Goal: Task Accomplishment & Management: Use online tool/utility

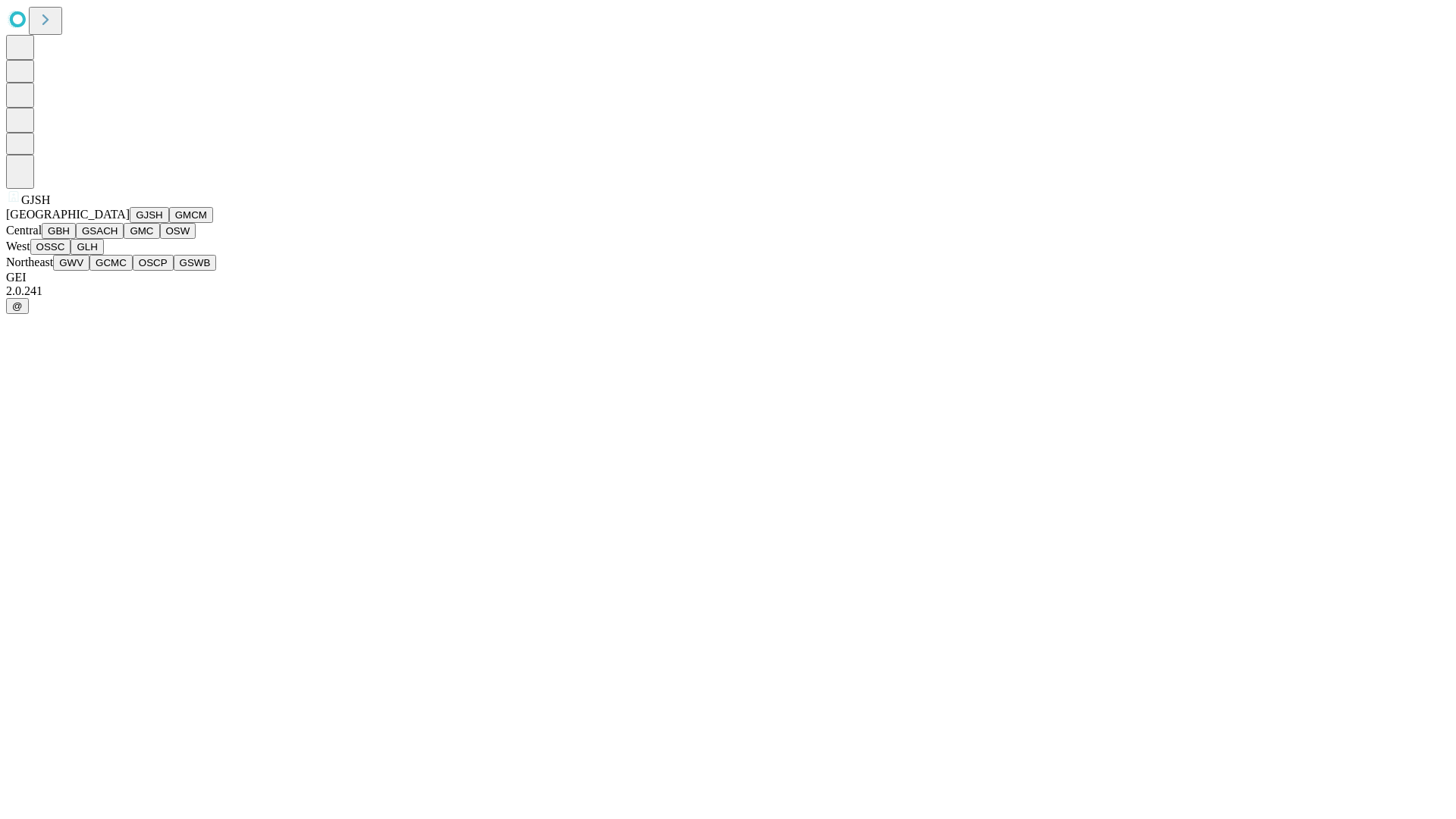
click at [130, 223] on button "GJSH" at bounding box center [149, 215] width 39 height 16
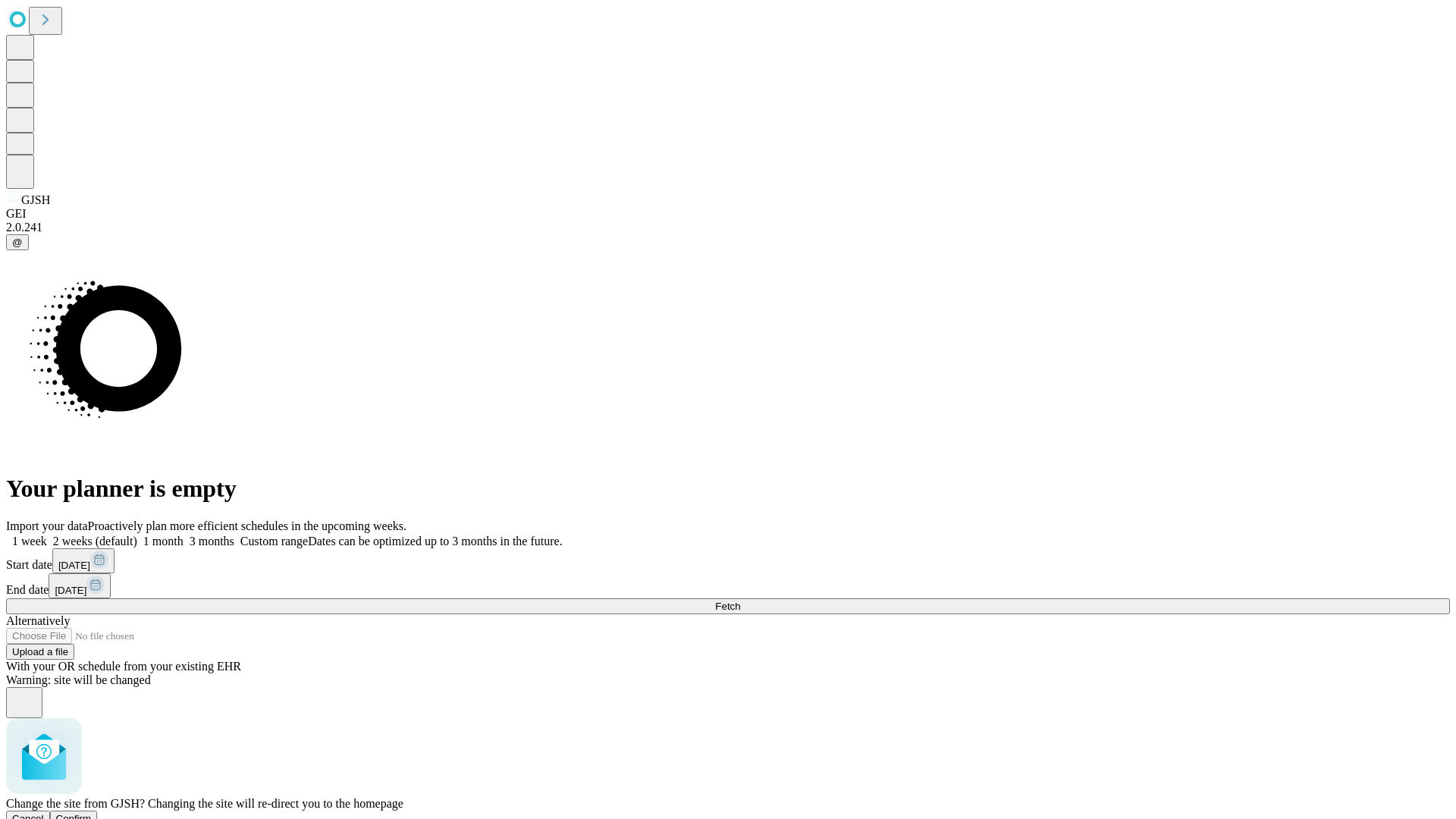
click at [92, 813] on span "Confirm" at bounding box center [74, 819] width 35 height 11
click at [184, 535] on label "1 month" at bounding box center [160, 541] width 46 height 13
click at [740, 601] on span "Fetch" at bounding box center [727, 607] width 25 height 11
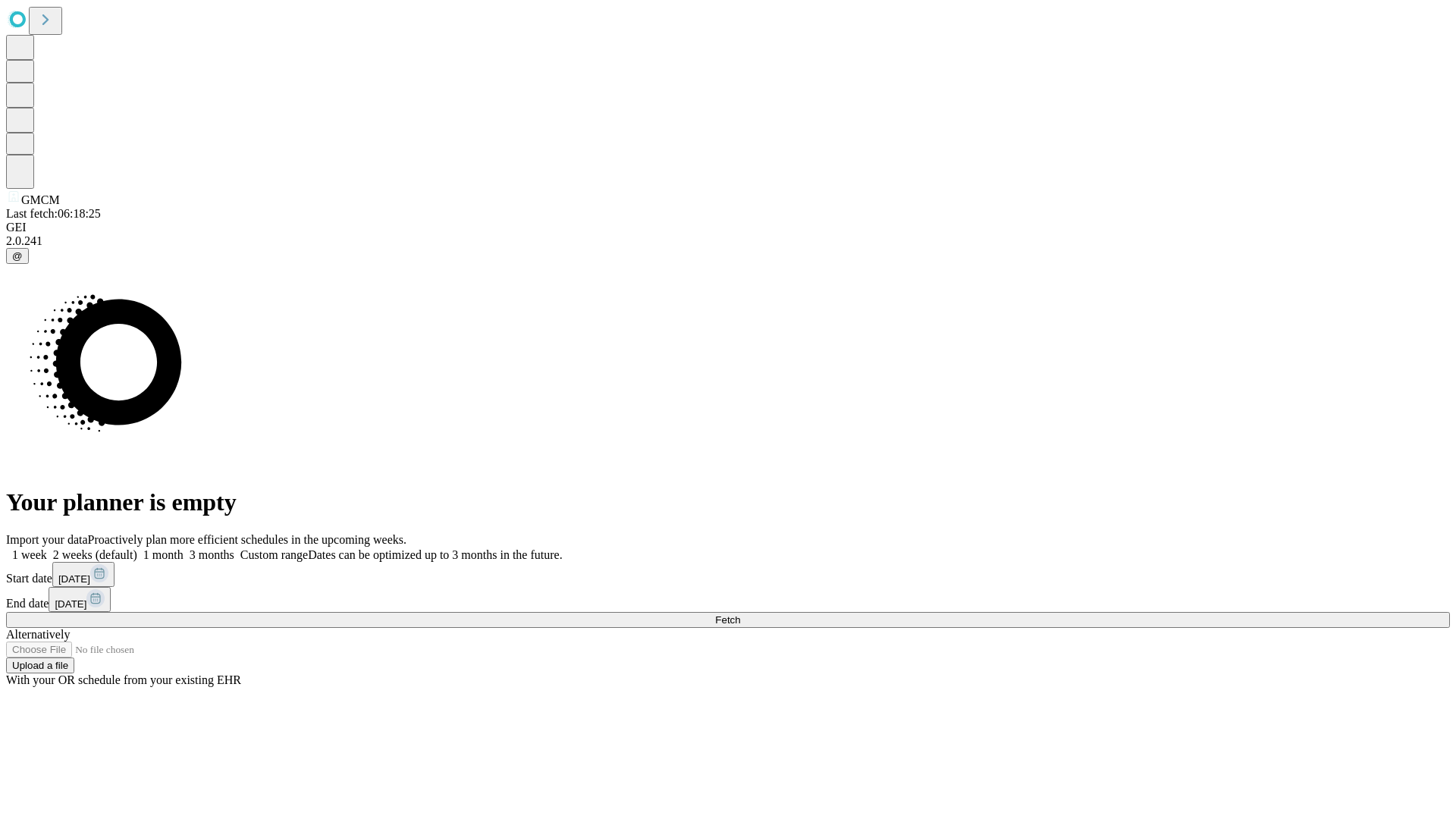
click at [184, 548] on label "1 month" at bounding box center [160, 555] width 46 height 13
click at [740, 615] on span "Fetch" at bounding box center [727, 620] width 25 height 11
click at [184, 548] on label "1 month" at bounding box center [160, 555] width 46 height 13
click at [740, 615] on span "Fetch" at bounding box center [727, 620] width 25 height 11
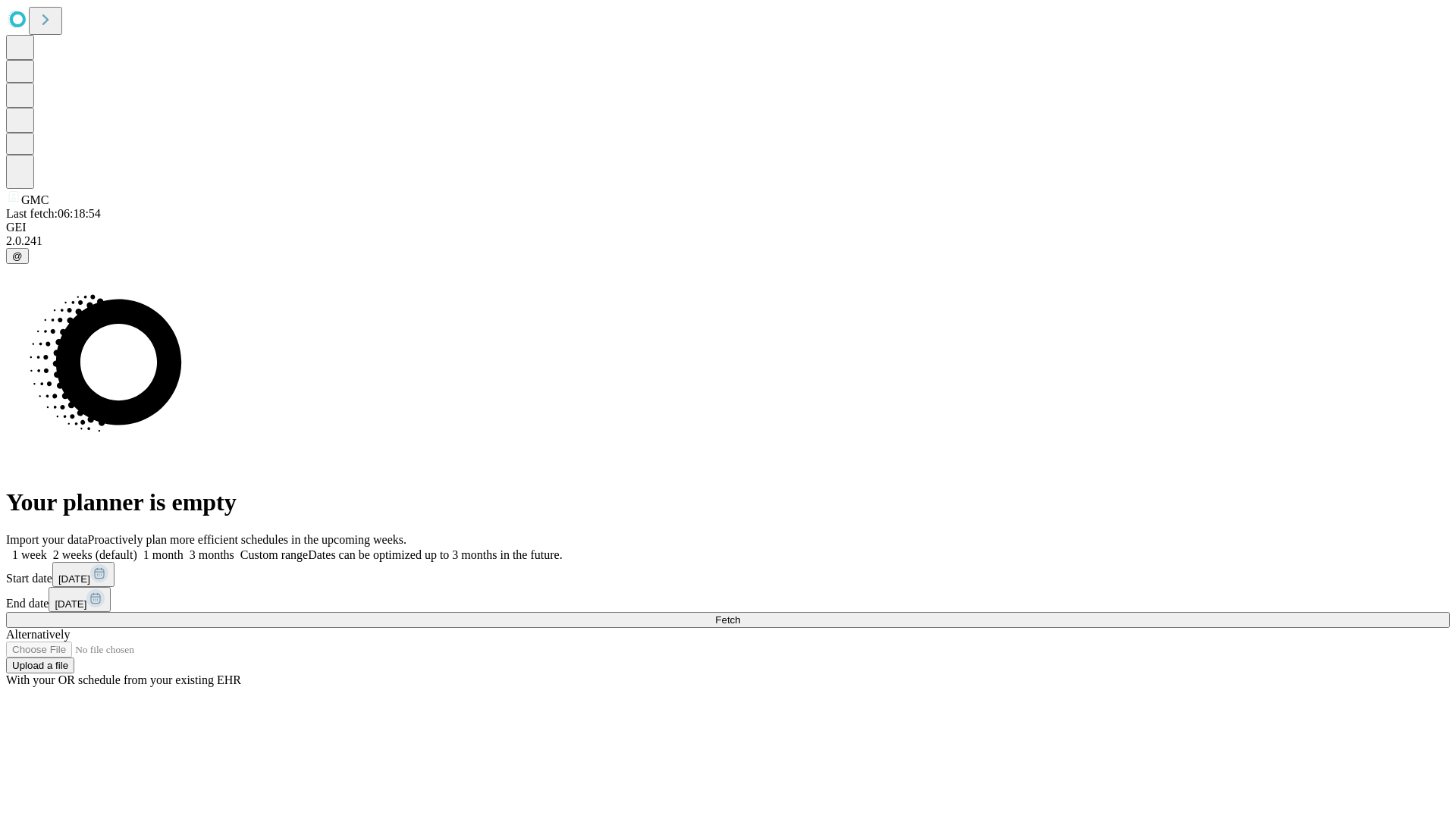
click at [740, 615] on span "Fetch" at bounding box center [727, 620] width 25 height 11
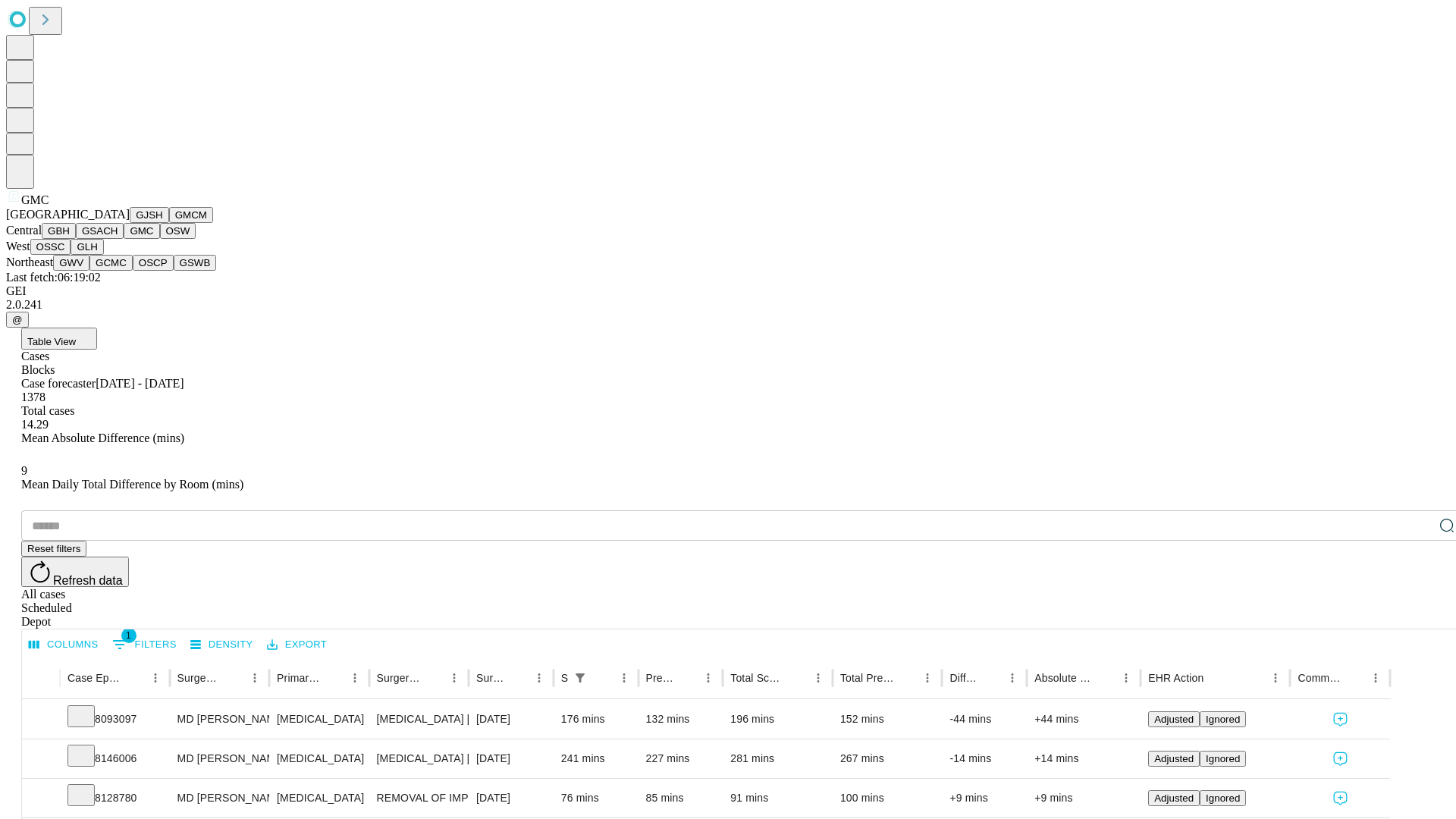
click at [160, 239] on button "OSW" at bounding box center [178, 231] width 36 height 16
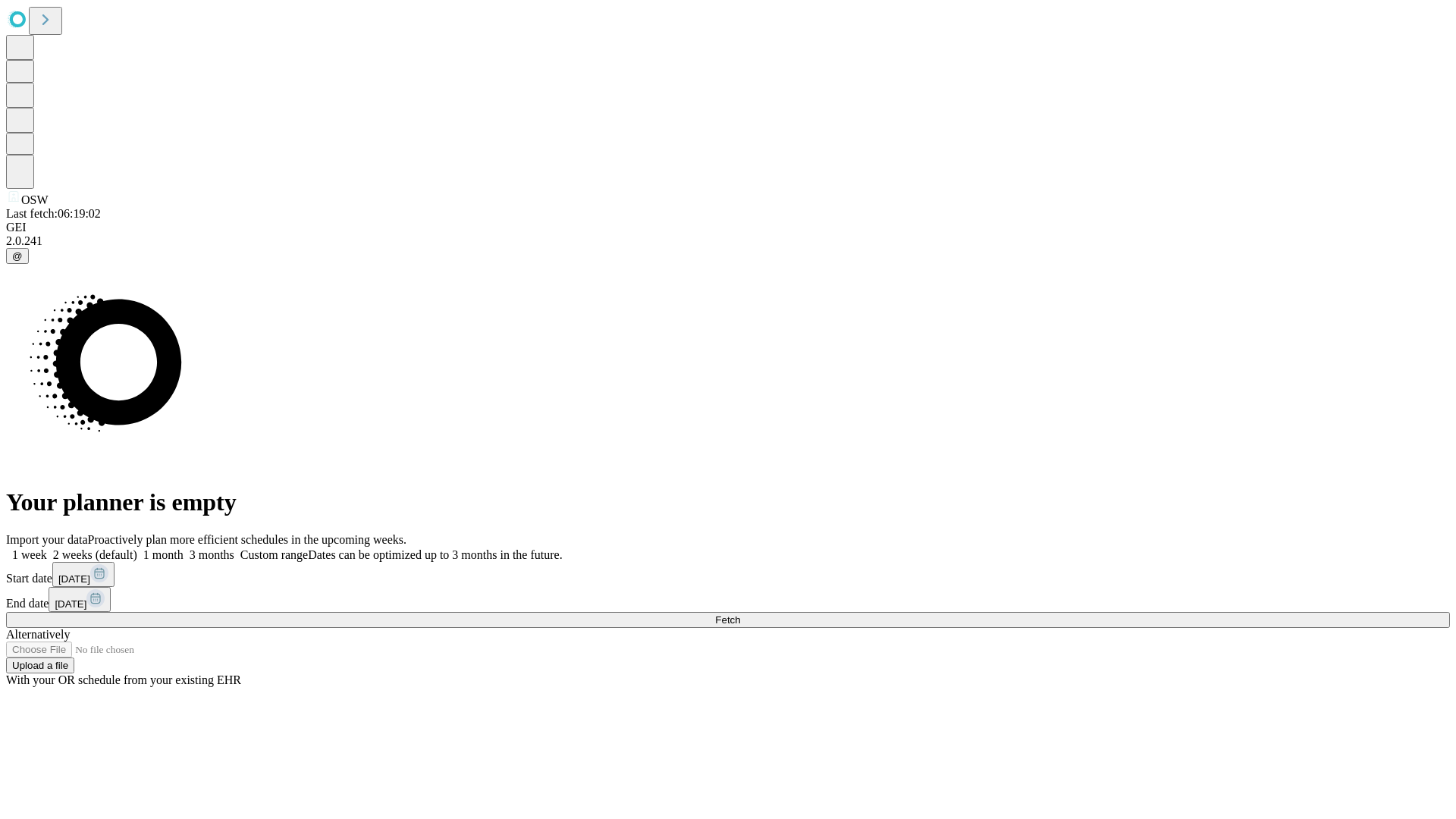
click at [740, 615] on span "Fetch" at bounding box center [727, 620] width 25 height 11
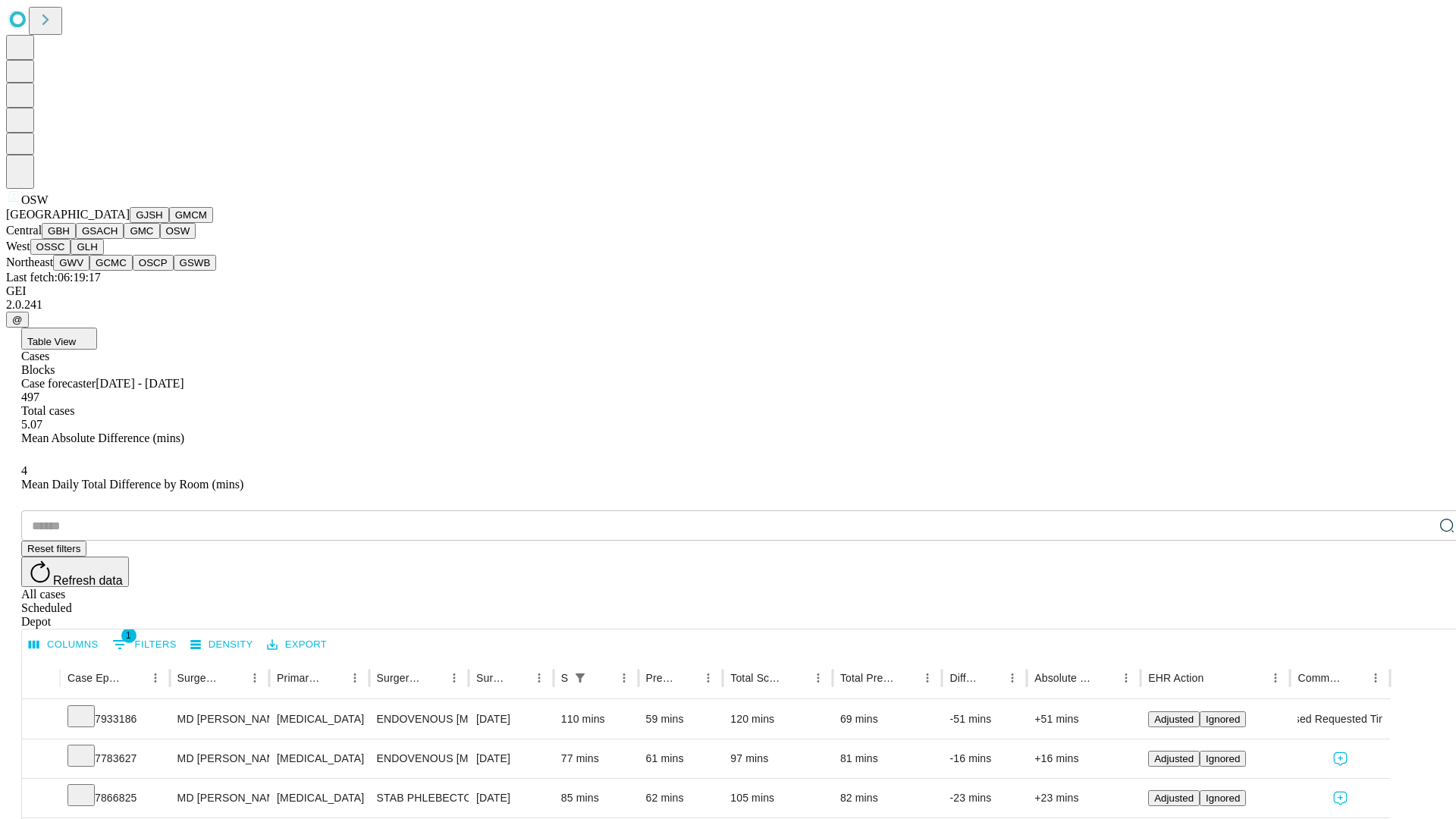
click at [71, 255] on button "OSSC" at bounding box center [50, 247] width 41 height 16
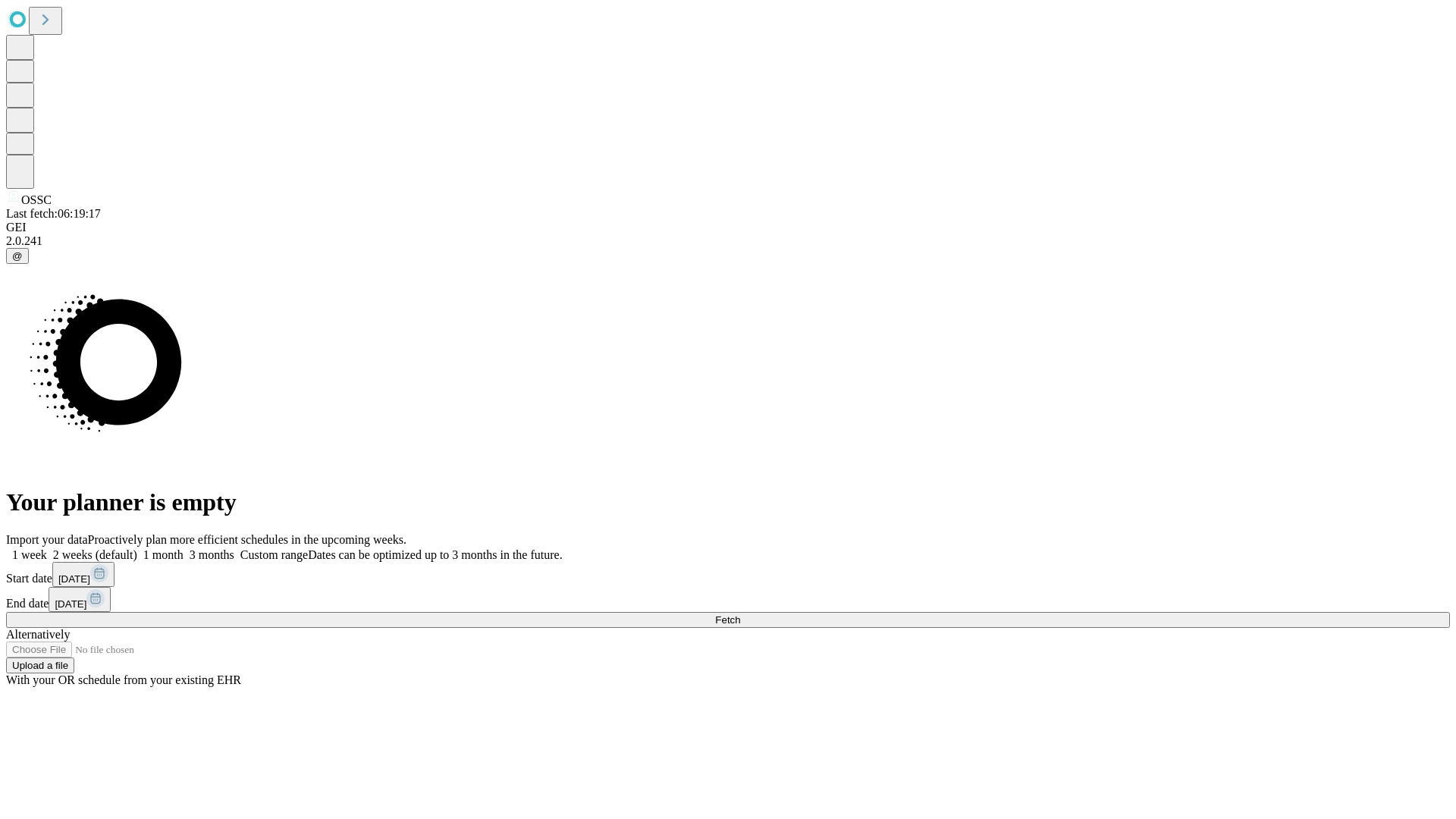
click at [184, 548] on label "1 month" at bounding box center [160, 555] width 46 height 13
click at [740, 615] on span "Fetch" at bounding box center [727, 620] width 25 height 11
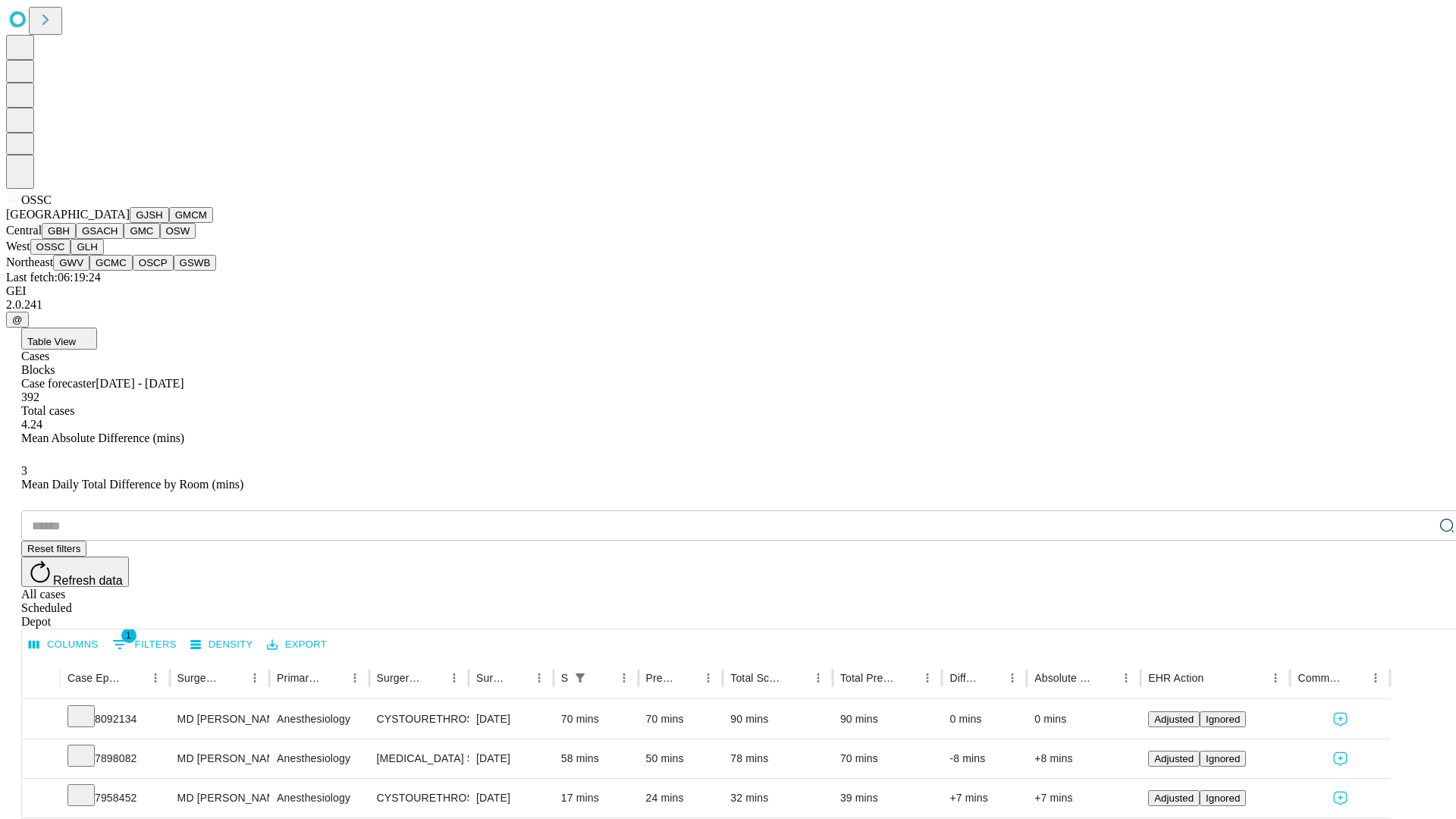
click at [103, 255] on button "GLH" at bounding box center [87, 247] width 33 height 16
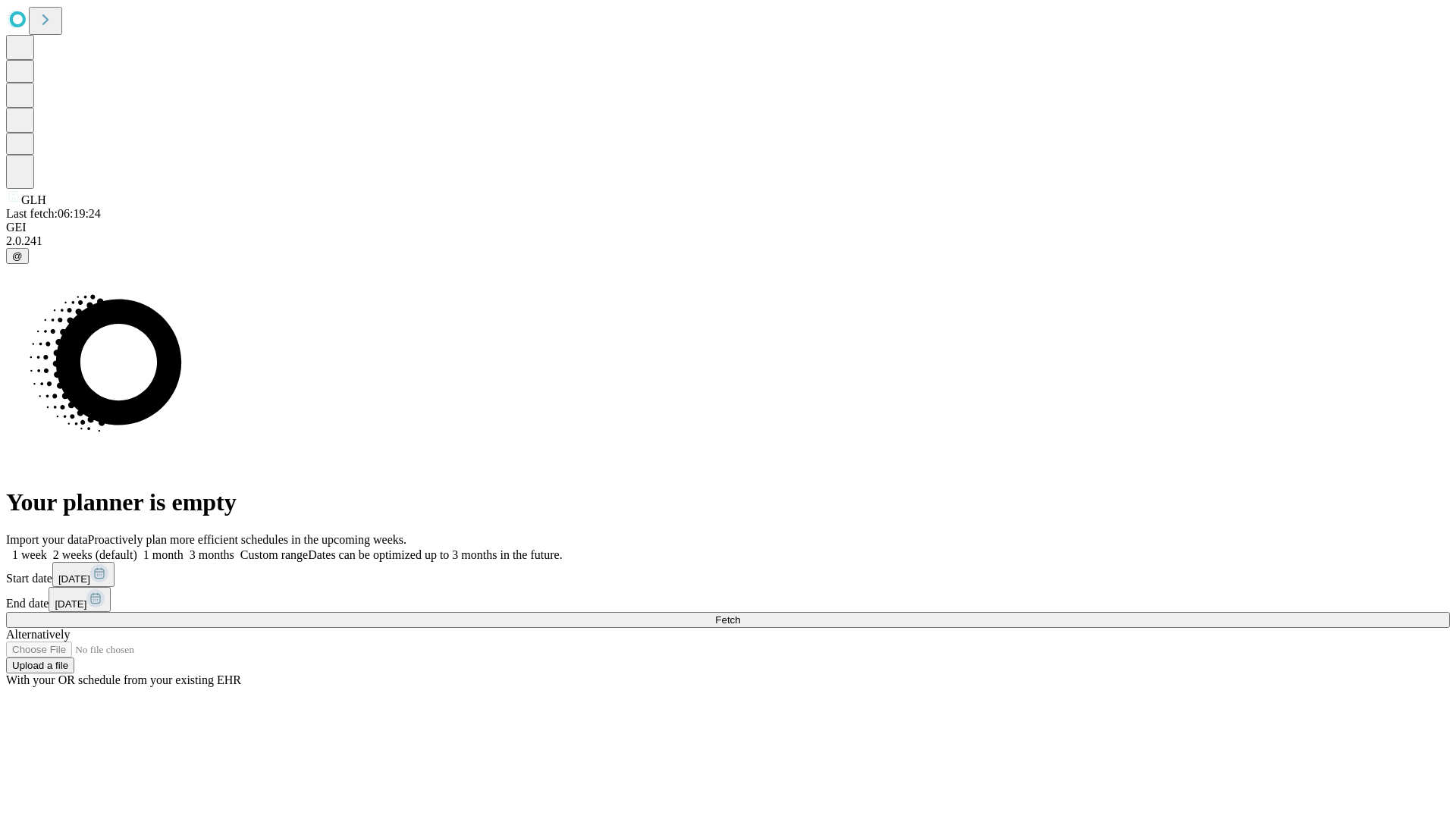
click at [184, 548] on label "1 month" at bounding box center [160, 555] width 46 height 13
click at [740, 615] on span "Fetch" at bounding box center [727, 620] width 25 height 11
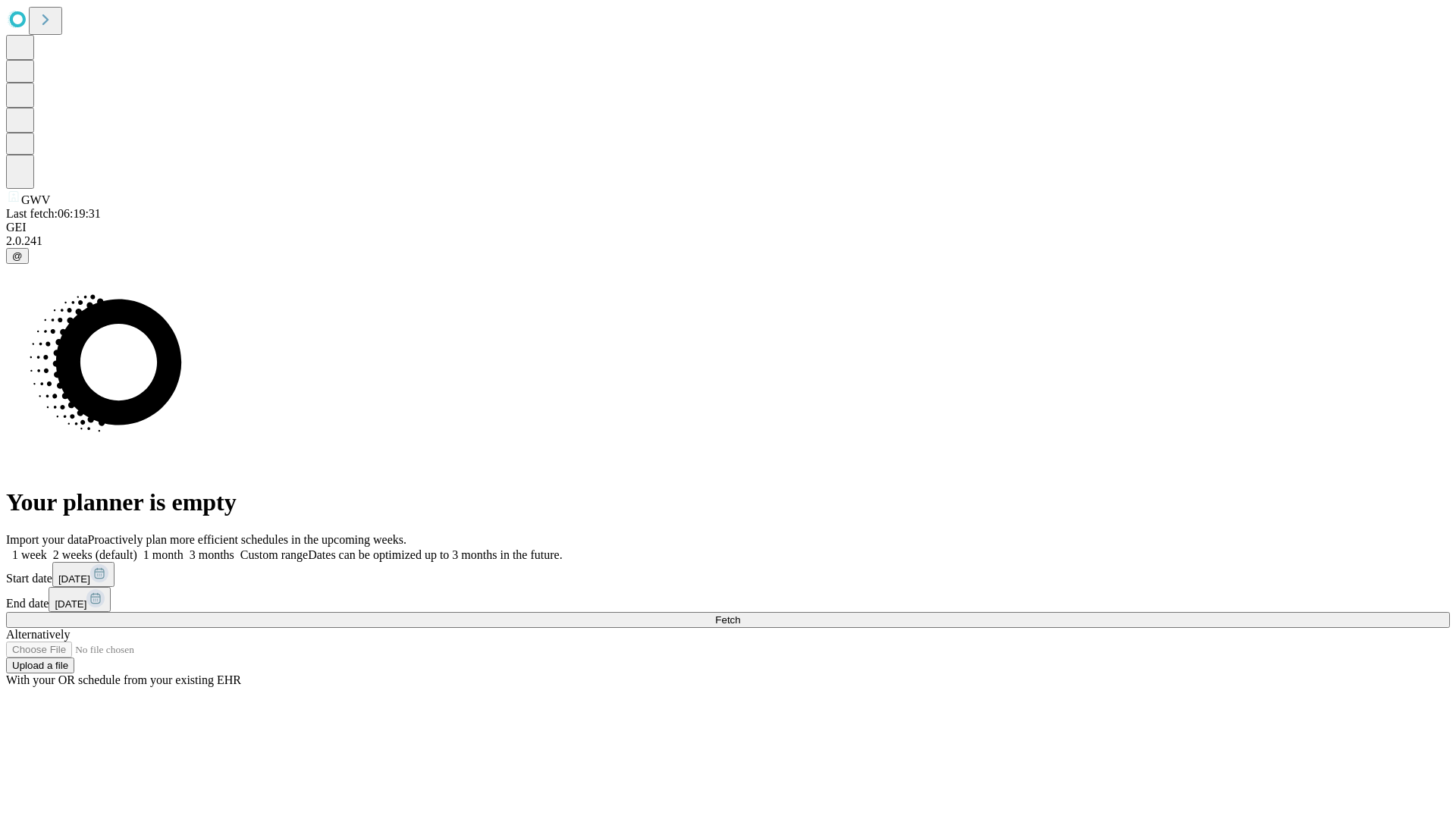
click at [184, 548] on label "1 month" at bounding box center [160, 555] width 46 height 13
click at [740, 615] on span "Fetch" at bounding box center [727, 620] width 25 height 11
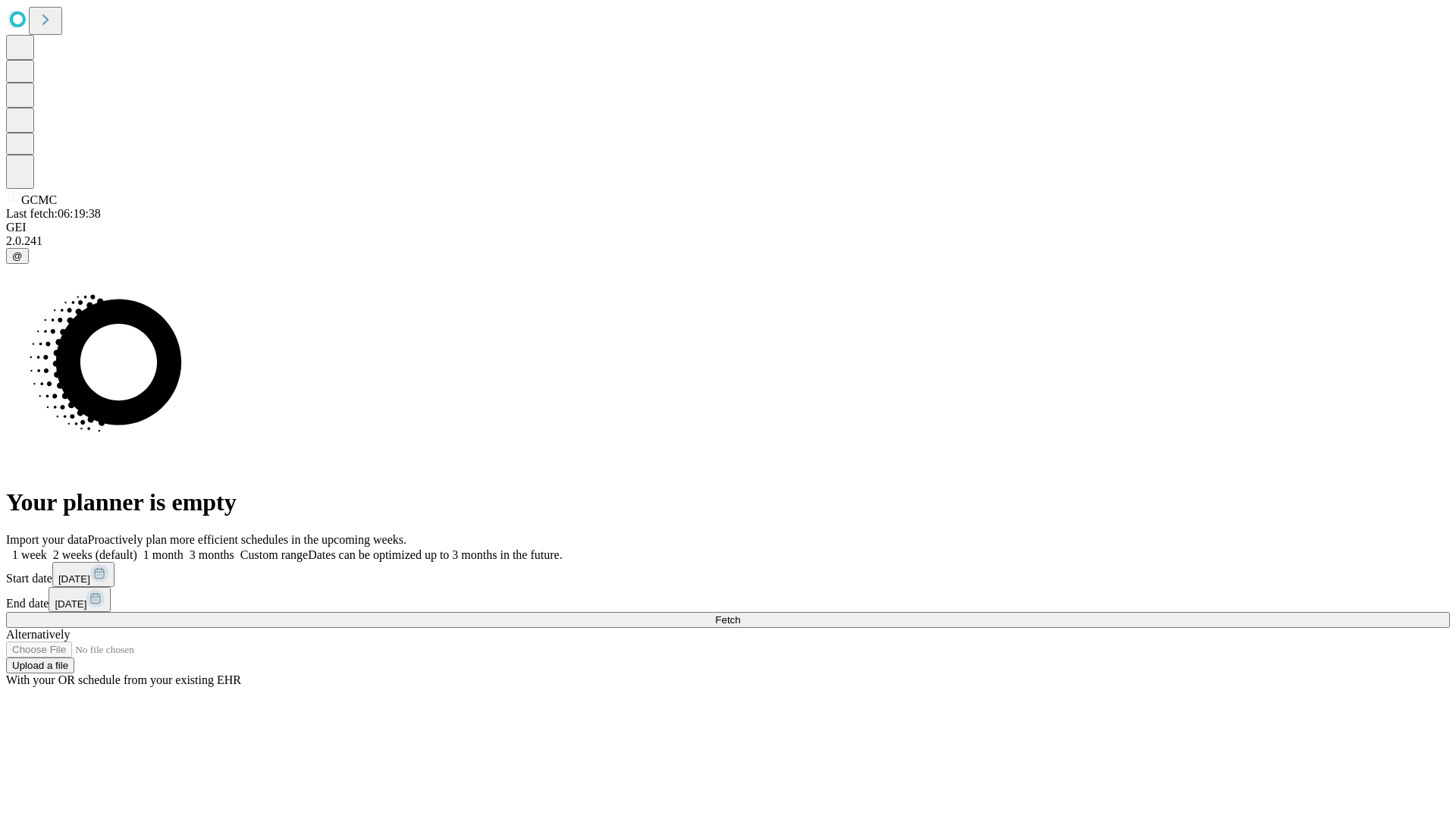
click at [184, 548] on label "1 month" at bounding box center [160, 555] width 46 height 13
click at [740, 615] on span "Fetch" at bounding box center [727, 620] width 25 height 11
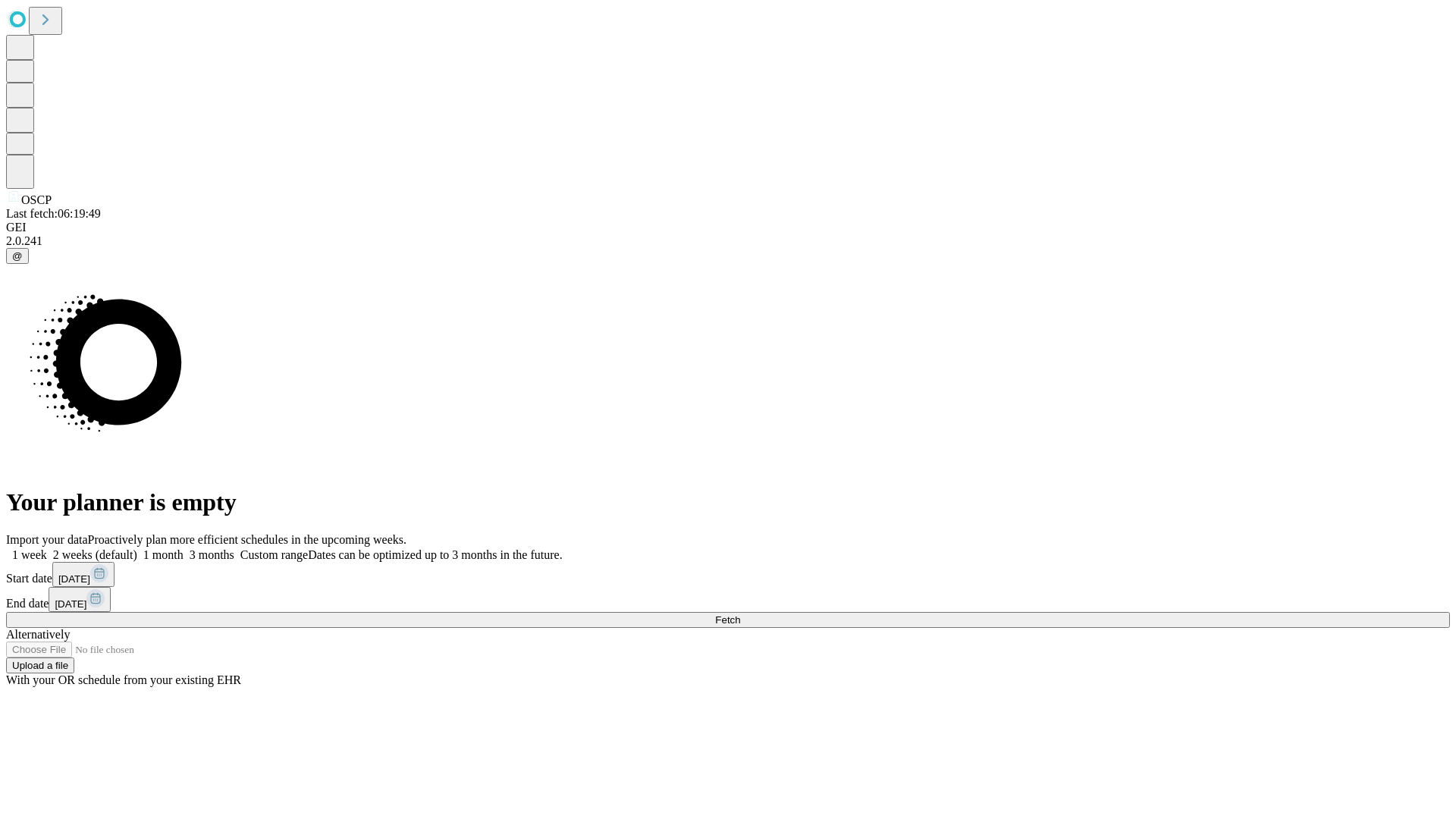
click at [184, 548] on label "1 month" at bounding box center [160, 555] width 46 height 13
click at [740, 615] on span "Fetch" at bounding box center [727, 620] width 25 height 11
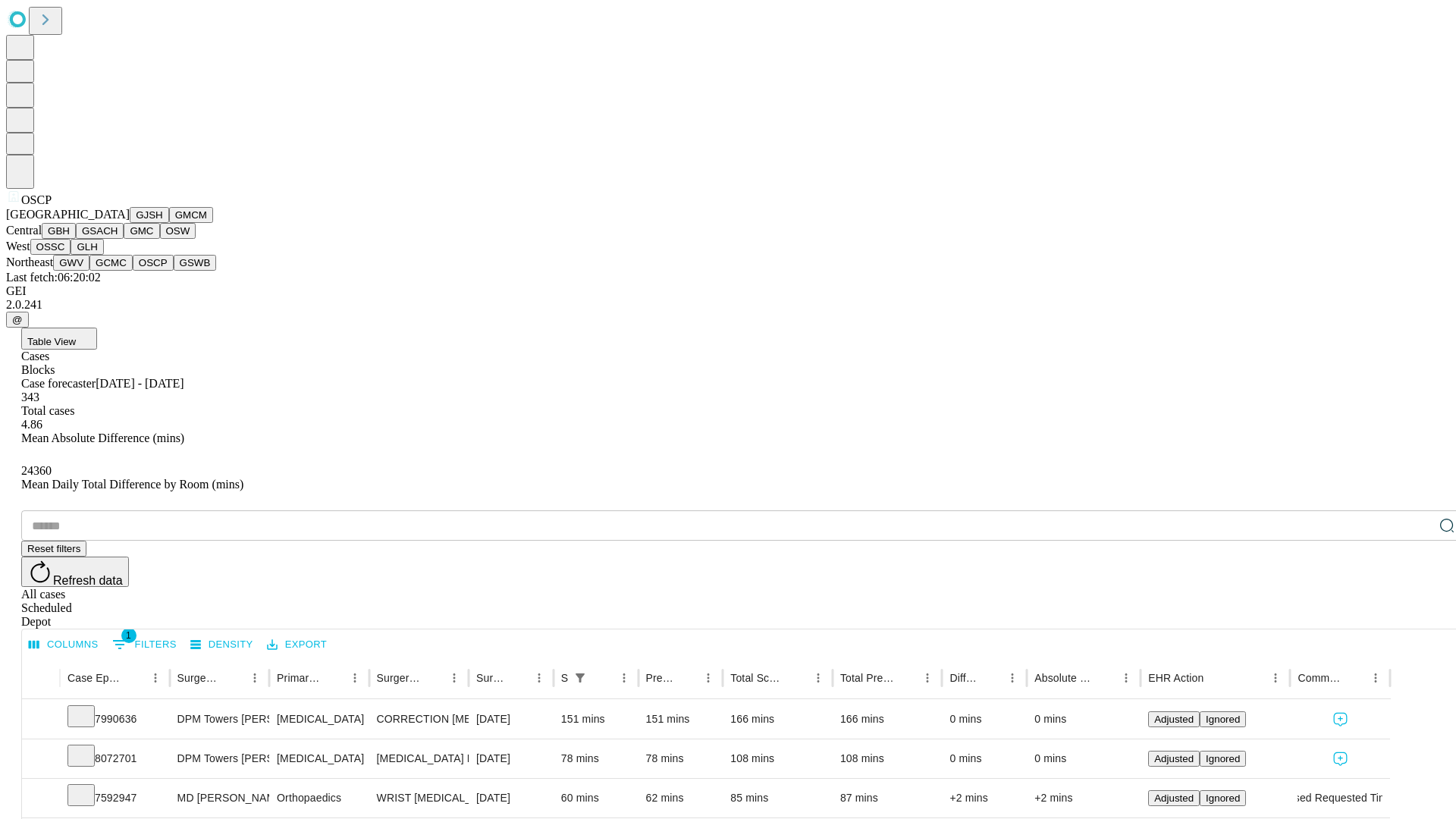
click at [174, 271] on button "GSWB" at bounding box center [196, 263] width 43 height 16
